Goal: Information Seeking & Learning: Learn about a topic

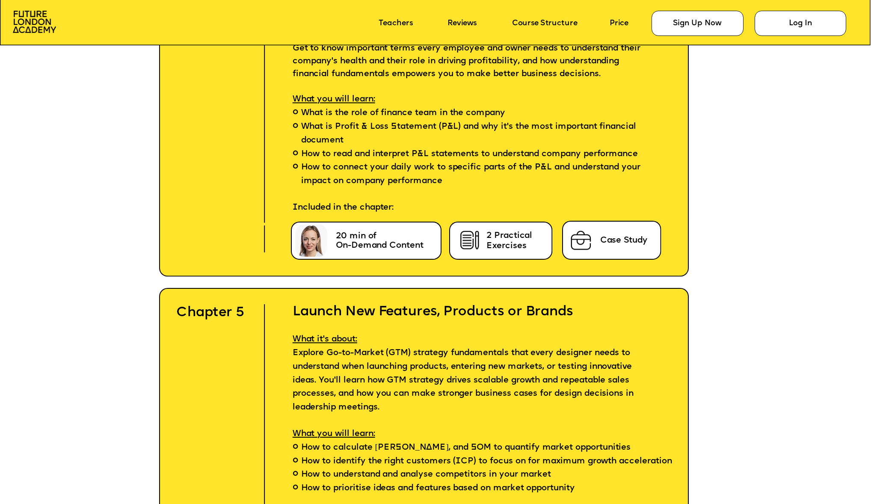
scroll to position [3619, 0]
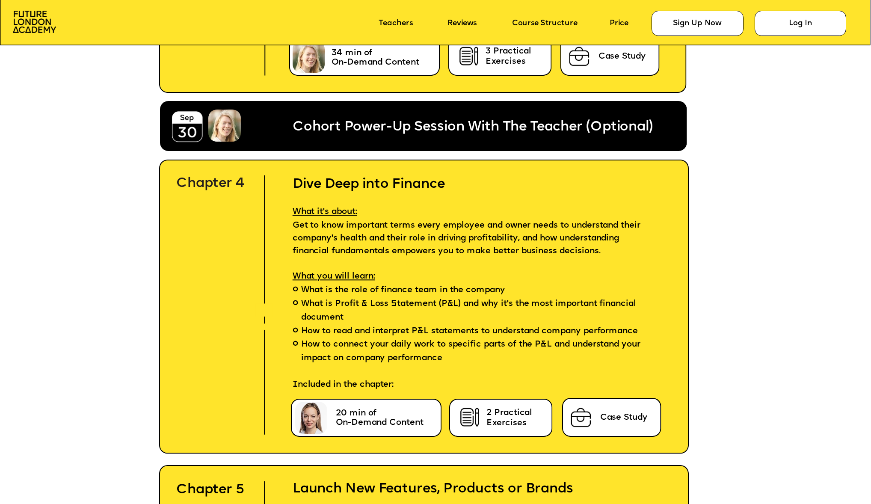
click at [396, 224] on span "Get to know important terms every employee and owner needs to understand their …" at bounding box center [468, 238] width 351 height 33
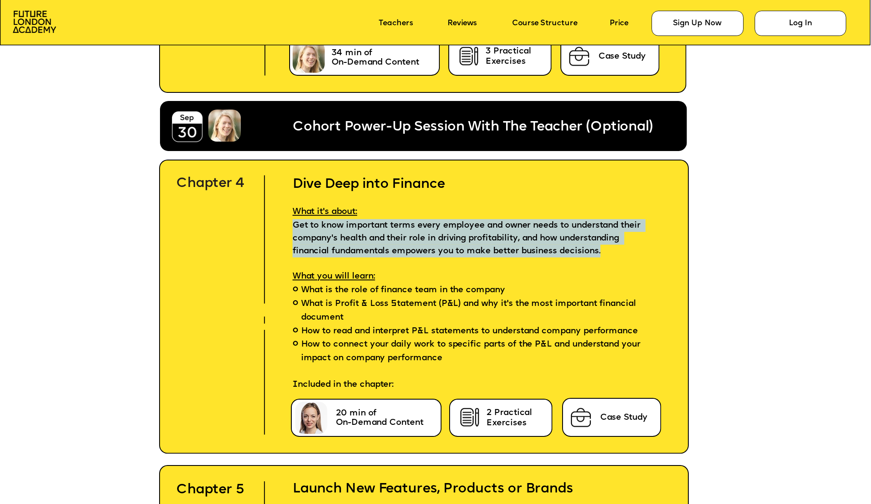
click at [396, 224] on span "Get to know important terms every employee and owner needs to understand their …" at bounding box center [468, 238] width 351 height 33
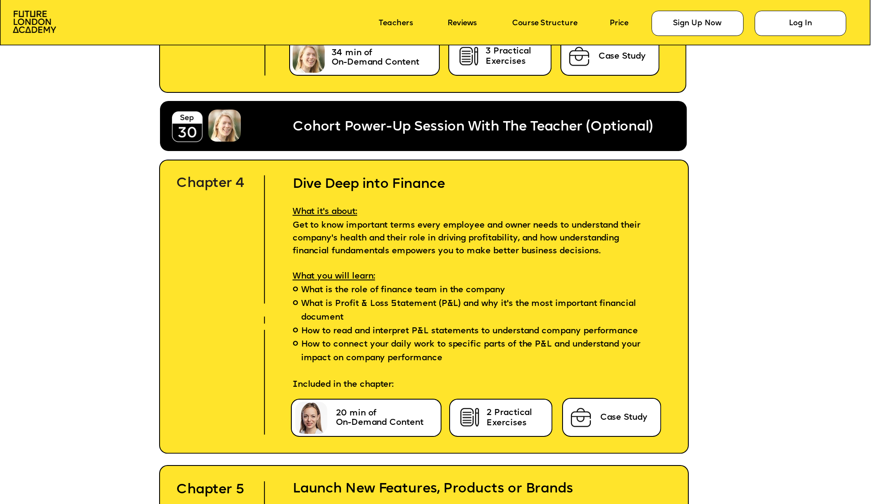
click at [339, 230] on p "Get to know important terms every employee and owner needs to understand their …" at bounding box center [479, 238] width 406 height 38
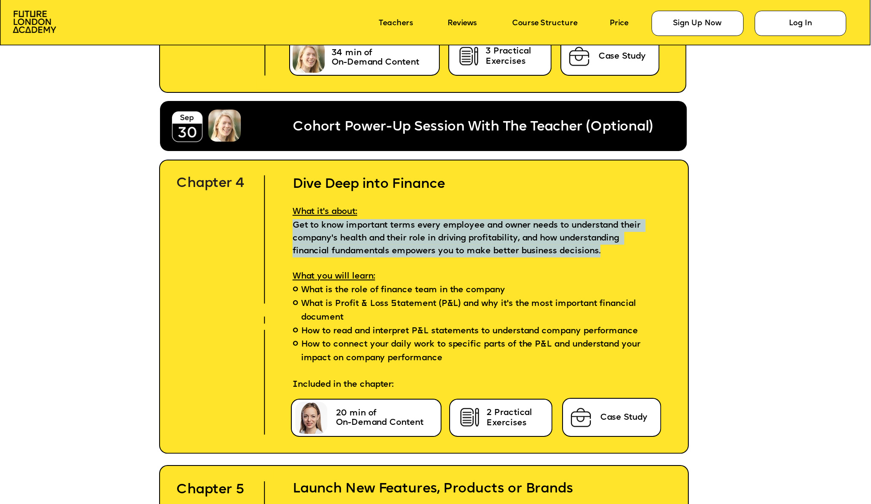
click at [339, 230] on p "Get to know important terms every employee and owner needs to understand their …" at bounding box center [479, 238] width 406 height 38
click at [367, 225] on span "Get to know important terms every employee and owner needs to understand their …" at bounding box center [468, 238] width 351 height 33
